Goal: Find specific page/section: Find specific page/section

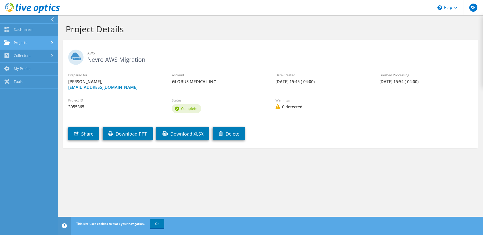
click at [28, 43] on link "Projects" at bounding box center [29, 43] width 58 height 13
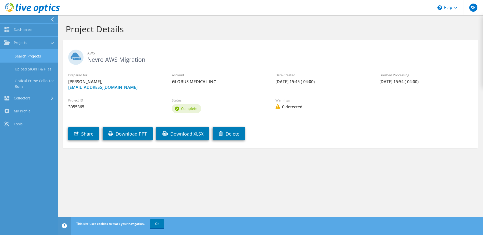
click at [29, 55] on link "Search Projects" at bounding box center [29, 56] width 58 height 13
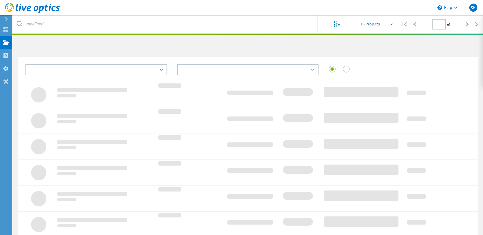
type input "1"
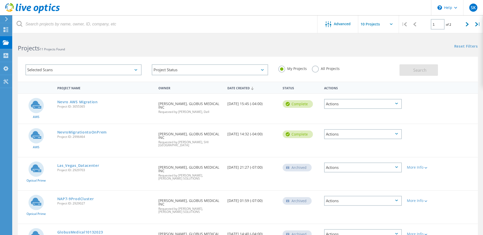
click at [342, 105] on div "Actions" at bounding box center [363, 104] width 78 height 10
click at [344, 89] on div "Project Details" at bounding box center [362, 88] width 77 height 8
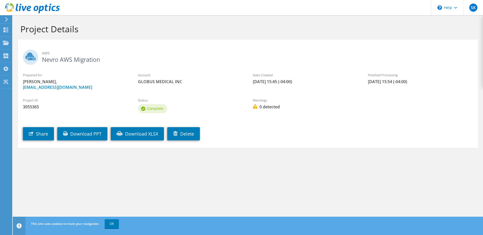
click at [8, 21] on icon at bounding box center [7, 19] width 4 height 5
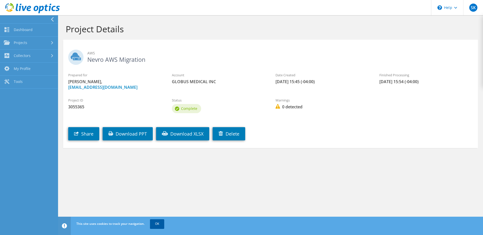
click at [162, 224] on link "OK" at bounding box center [157, 223] width 14 height 9
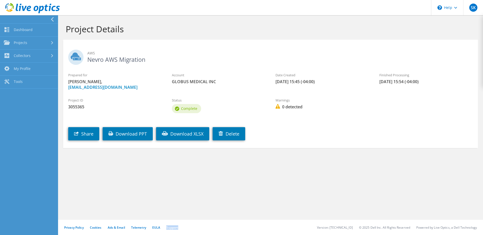
click at [162, 224] on div "Privacy Policy Cookies Ads & Email Telemetry EULA Support Version: 25.2.12.1 © …" at bounding box center [270, 227] width 425 height 15
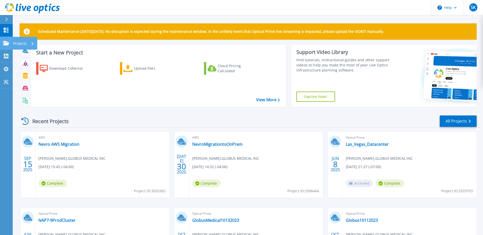
click at [5, 44] on icon at bounding box center [6, 43] width 6 height 4
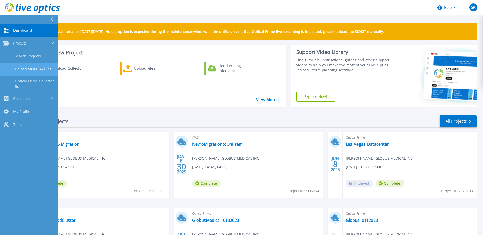
click at [25, 73] on link "Upload SIOKIT & Files" at bounding box center [29, 69] width 58 height 13
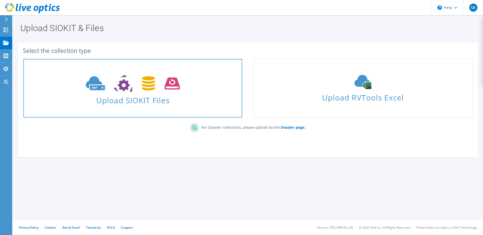
click at [92, 86] on use at bounding box center [133, 84] width 94 height 18
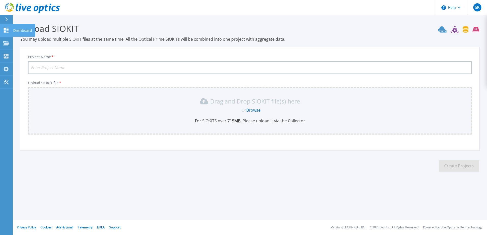
click at [10, 31] on link "Dashboard Dashboard" at bounding box center [6, 30] width 13 height 13
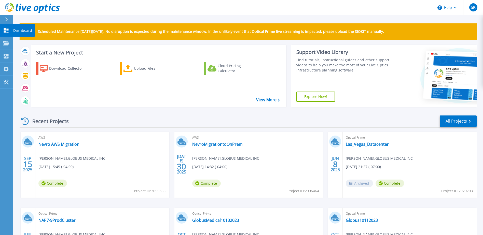
click at [19, 31] on p "Dashboard" at bounding box center [22, 30] width 19 height 13
click at [8, 22] on div at bounding box center [9, 19] width 8 height 9
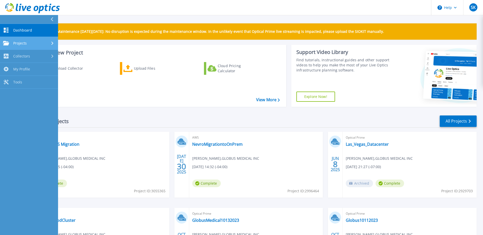
click at [13, 41] on span "Projects" at bounding box center [19, 43] width 13 height 5
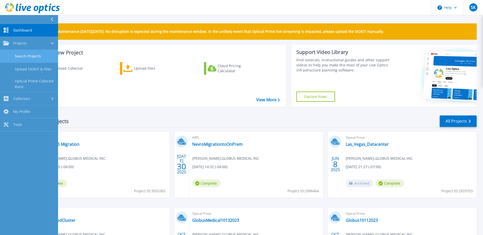
click at [26, 54] on link "Search Projects" at bounding box center [29, 56] width 58 height 13
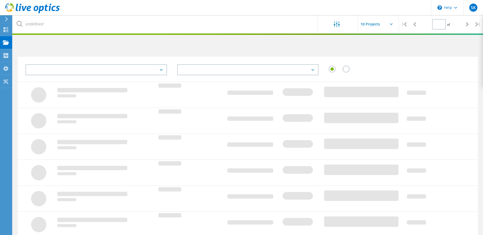
type input "1"
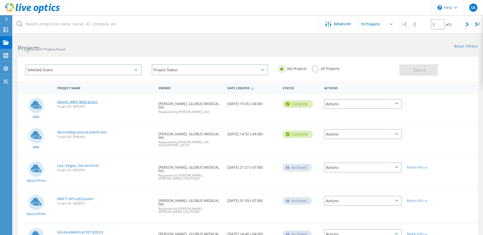
click at [76, 103] on link "Nevro AWS Migration" at bounding box center [77, 102] width 40 height 4
